Goal: Transaction & Acquisition: Purchase product/service

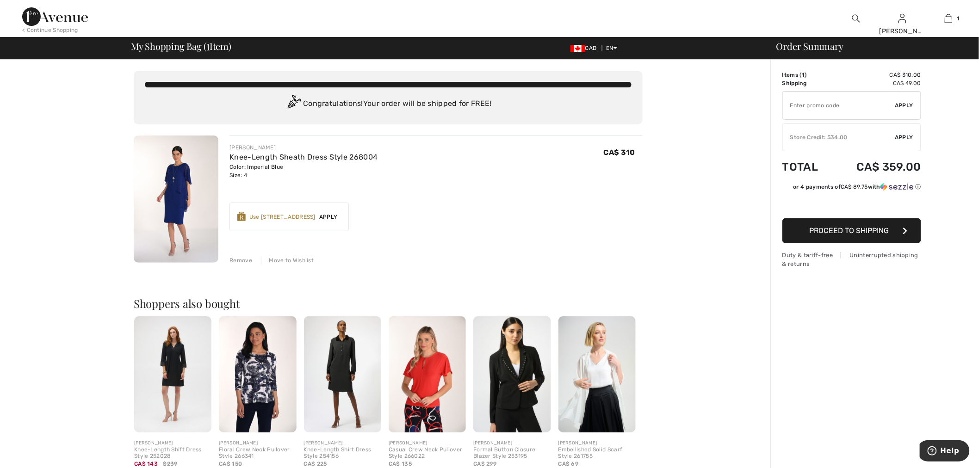
click at [62, 18] on img at bounding box center [55, 16] width 66 height 19
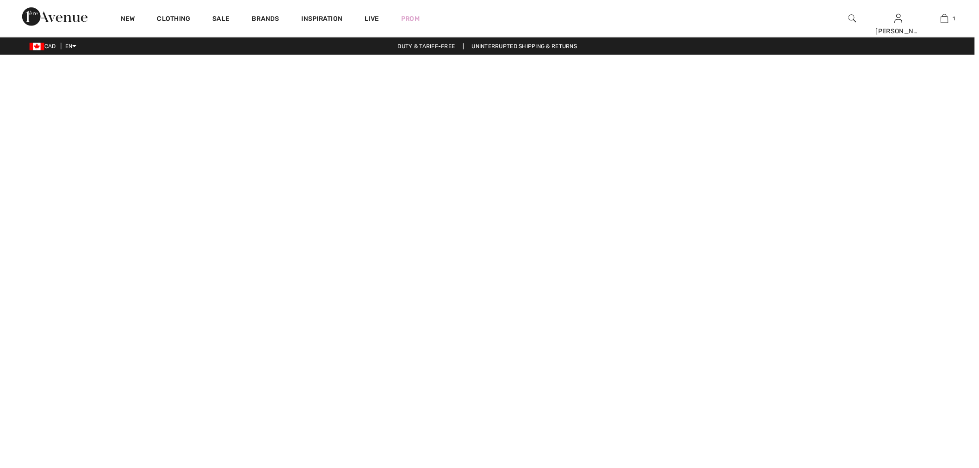
click at [852, 19] on img at bounding box center [856, 18] width 8 height 11
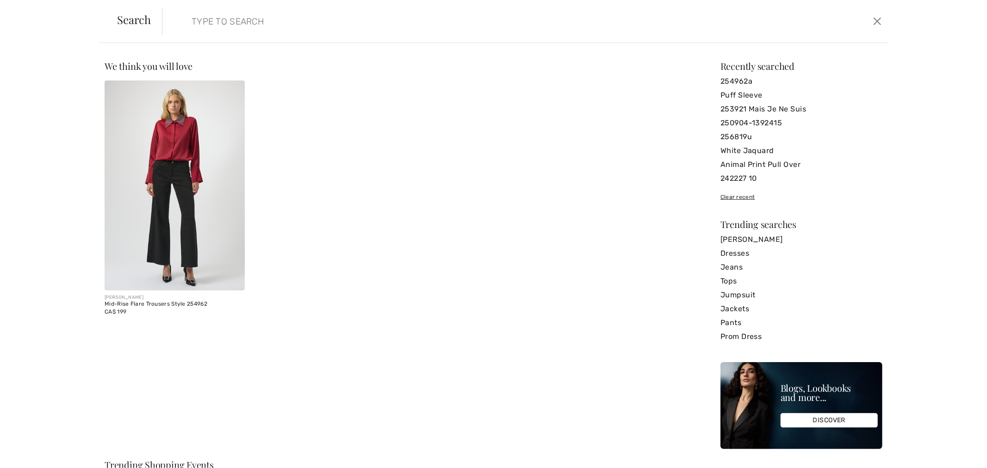
click at [334, 19] on input "search" at bounding box center [442, 21] width 514 height 28
paste input "253773"
type input "253773"
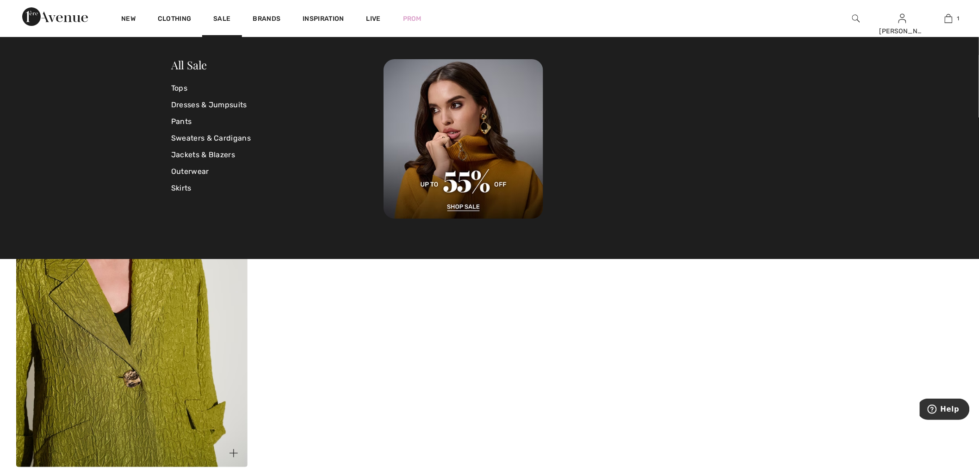
click at [191, 311] on img at bounding box center [131, 294] width 231 height 346
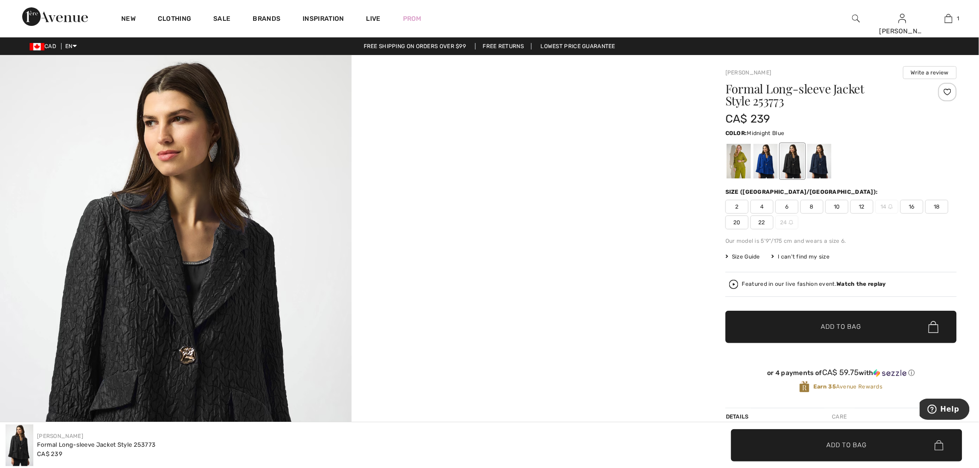
click at [814, 161] on div at bounding box center [819, 161] width 24 height 35
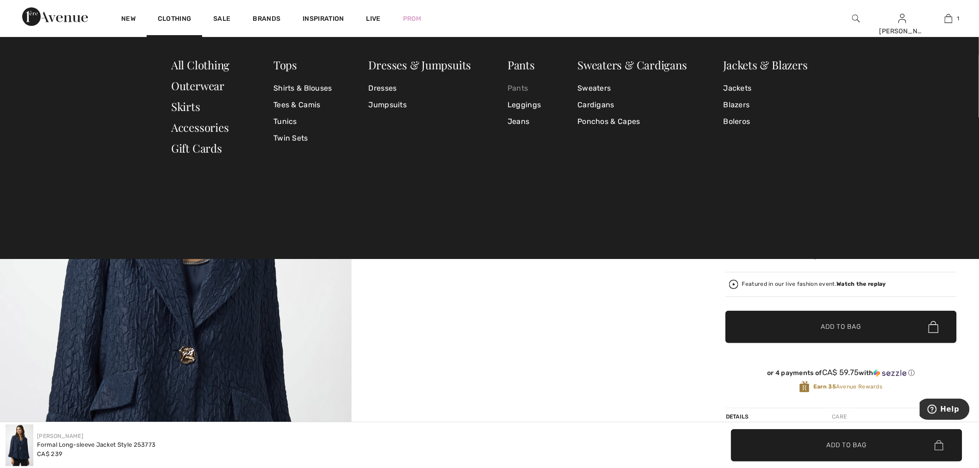
click at [516, 88] on link "Pants" at bounding box center [523, 88] width 33 height 17
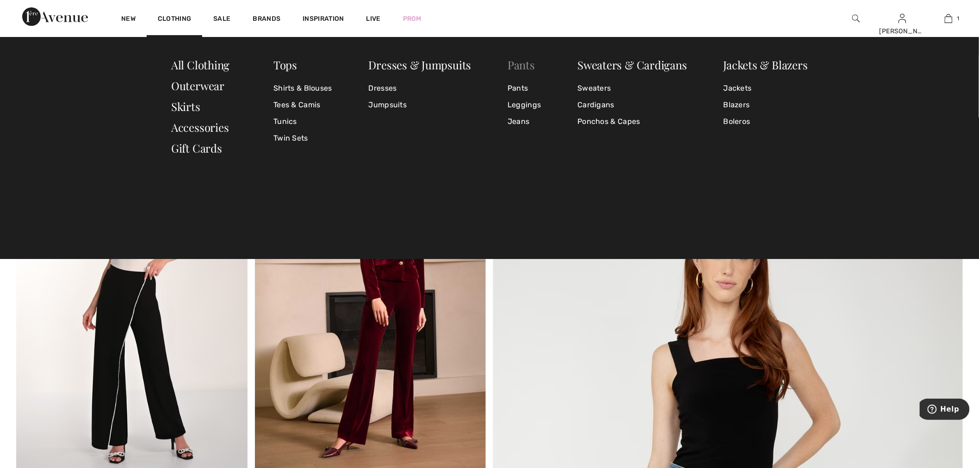
click at [526, 68] on link "Pants" at bounding box center [520, 64] width 27 height 15
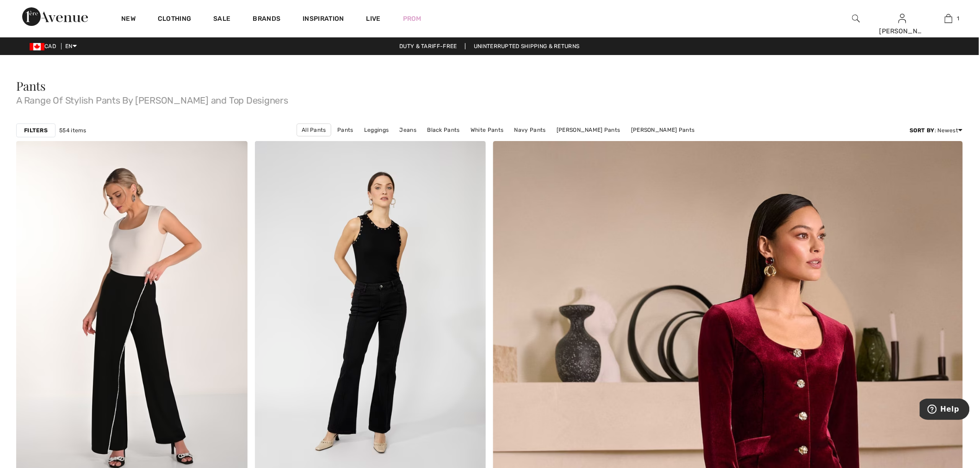
click at [31, 133] on strong "Filters" at bounding box center [36, 130] width 24 height 8
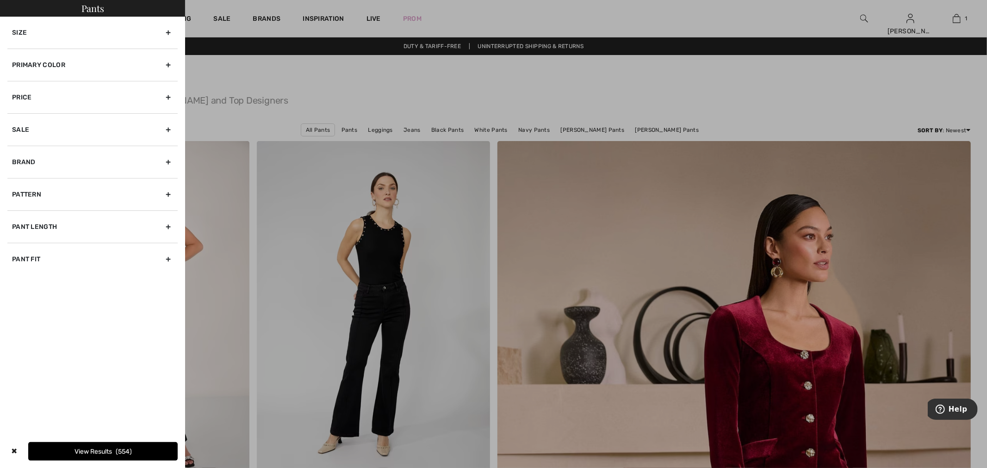
click at [41, 175] on div "Brand" at bounding box center [92, 162] width 170 height 32
click at [44, 182] on label "[PERSON_NAME]" at bounding box center [95, 182] width 166 height 8
click at [19, 182] on input"] "[PERSON_NAME]" at bounding box center [15, 182] width 7 height 7
checkbox input"] "true"
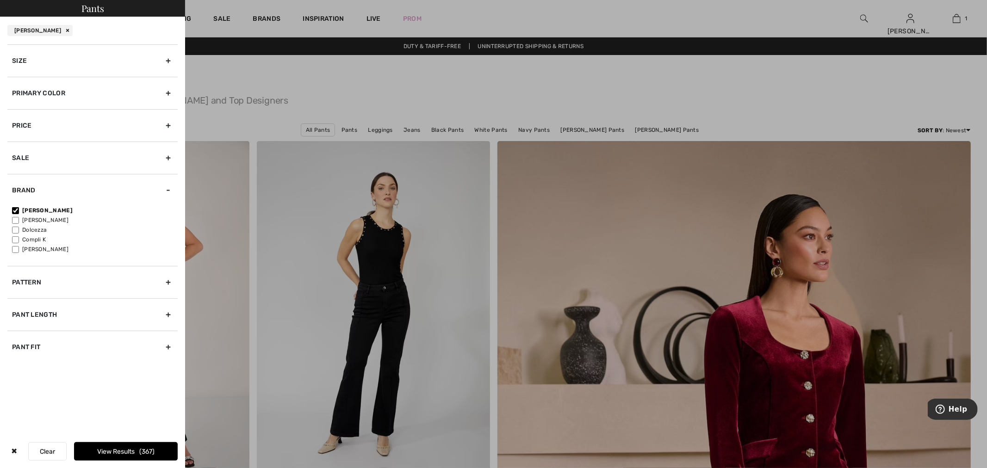
click at [47, 90] on div "Primary Color" at bounding box center [92, 93] width 170 height 32
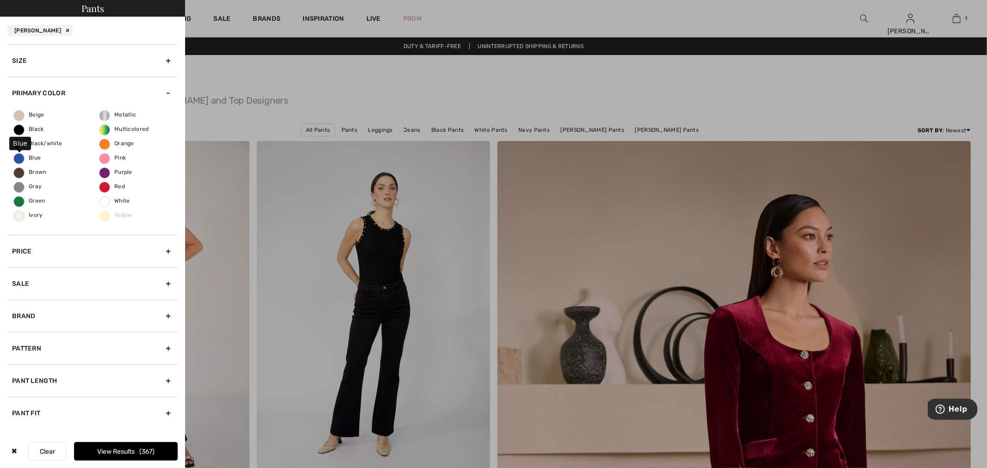
click at [33, 158] on span "Blue" at bounding box center [27, 157] width 27 height 6
click at [0, 0] on input "Blue" at bounding box center [0, 0] width 0 height 0
click at [130, 459] on button "View Results 98" at bounding box center [126, 451] width 104 height 19
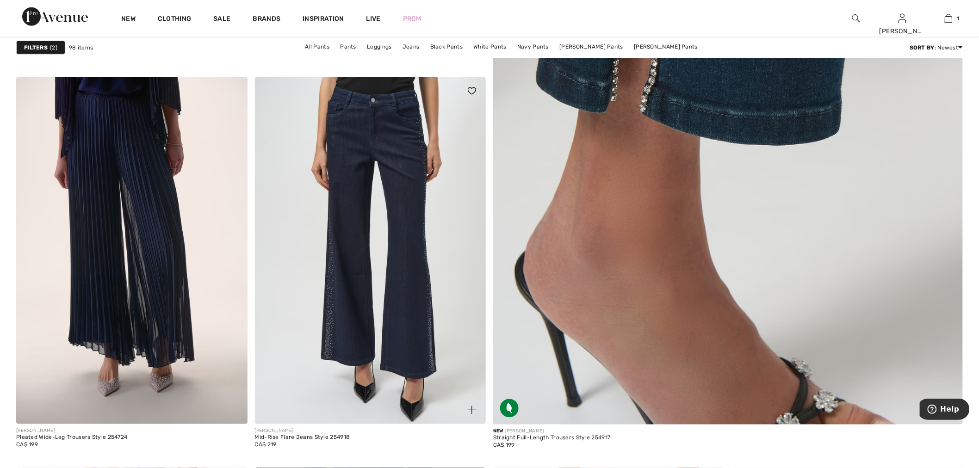
scroll to position [514, 0]
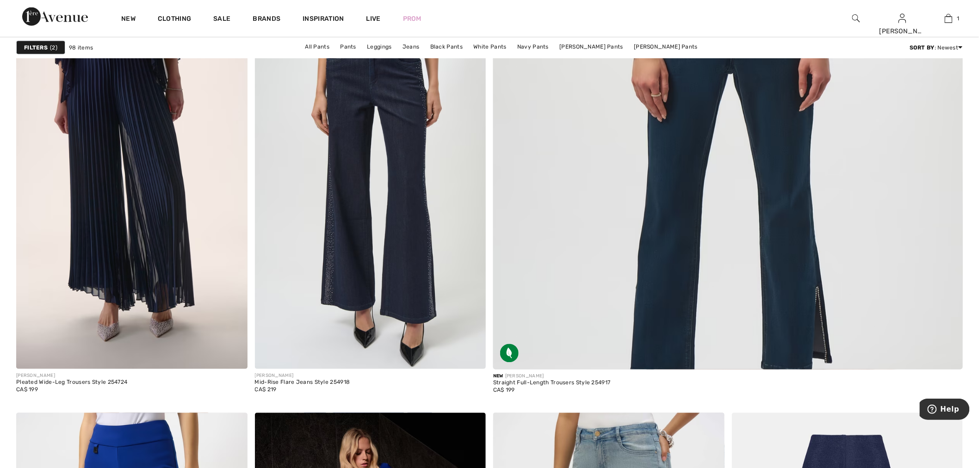
click at [37, 43] on strong "Filters" at bounding box center [36, 47] width 24 height 8
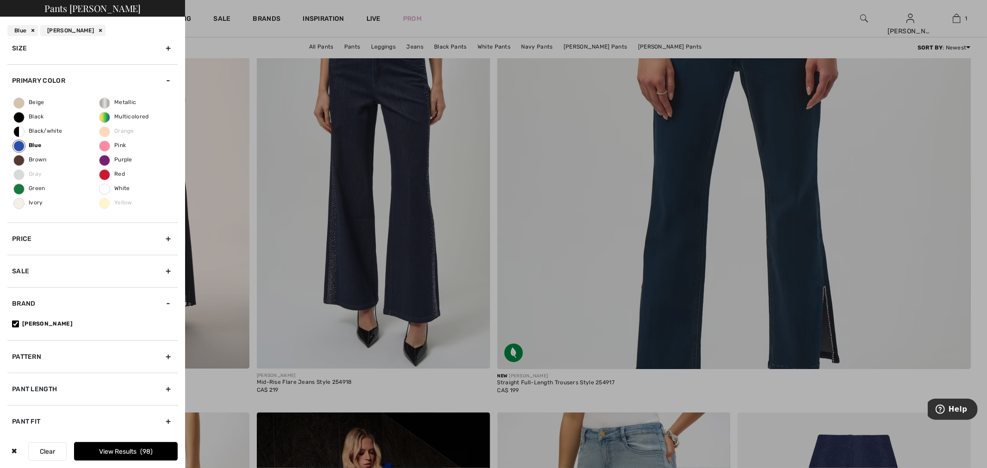
scroll to position [15, 0]
click at [29, 271] on div "Sale" at bounding box center [92, 268] width 170 height 32
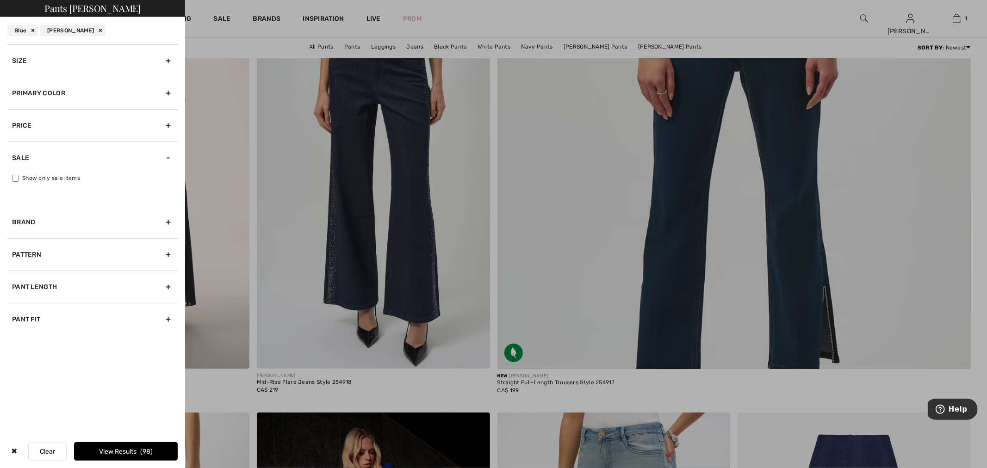
scroll to position [0, 0]
click at [66, 63] on div "Size" at bounding box center [92, 60] width 170 height 32
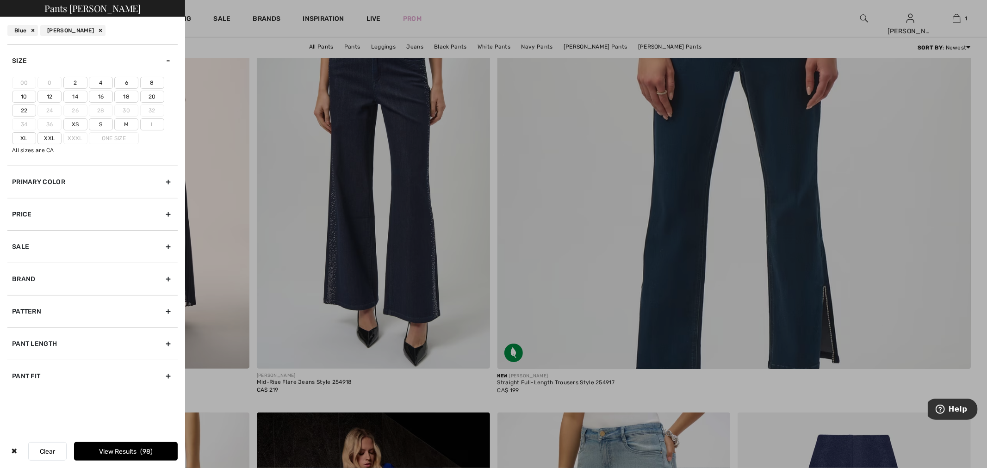
click at [45, 94] on label "12" at bounding box center [49, 97] width 24 height 12
click at [0, 0] on input"] "12" at bounding box center [0, 0] width 0 height 0
click at [114, 454] on button "View Results 38" at bounding box center [126, 451] width 104 height 19
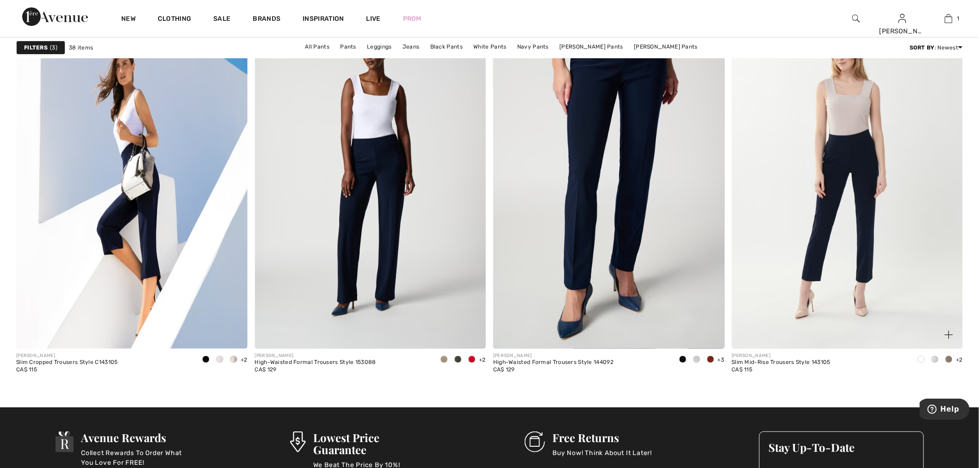
scroll to position [4249, 0]
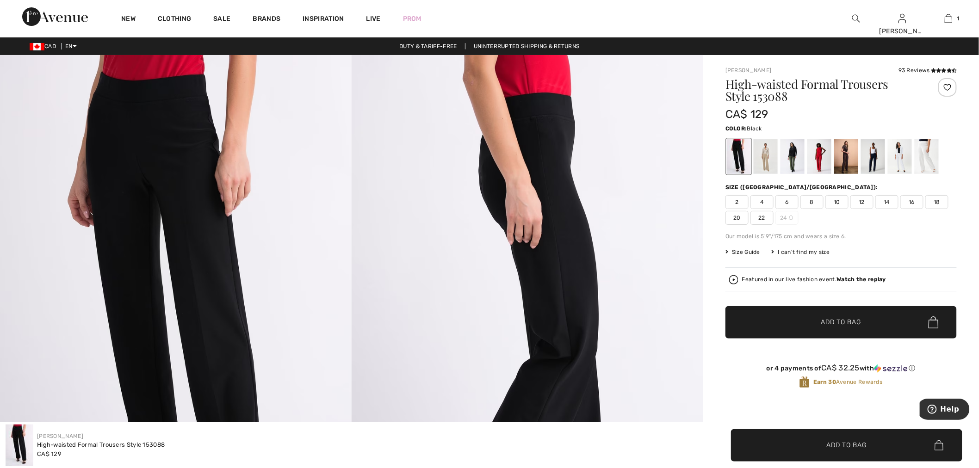
click at [850, 17] on div at bounding box center [856, 18] width 46 height 37
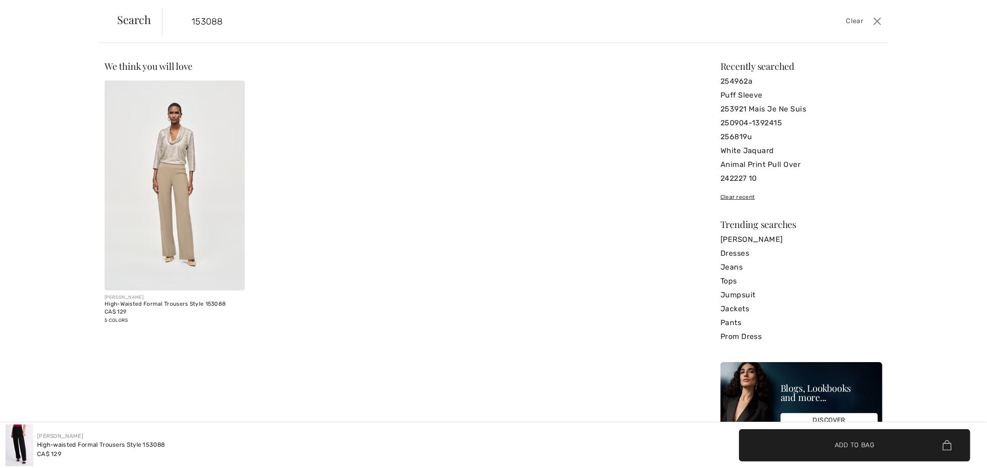
type input "153088"
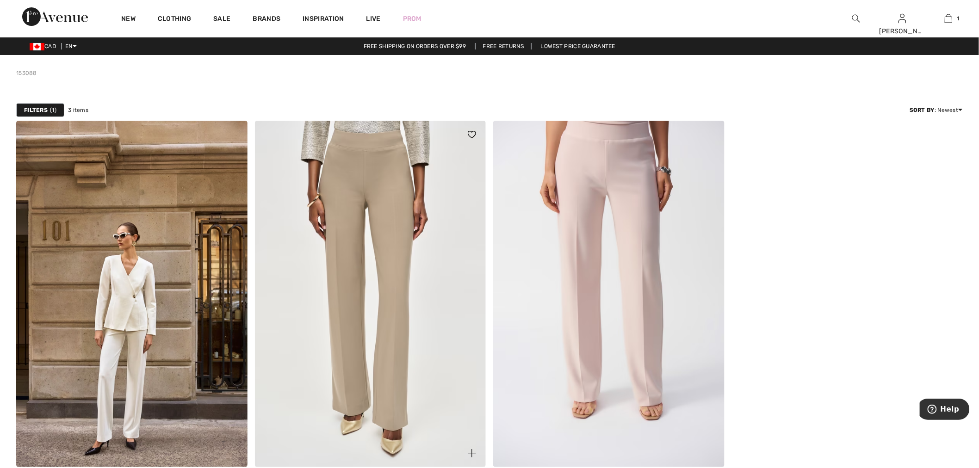
click at [401, 221] on img at bounding box center [370, 294] width 231 height 346
